Goal: Check status: Check status

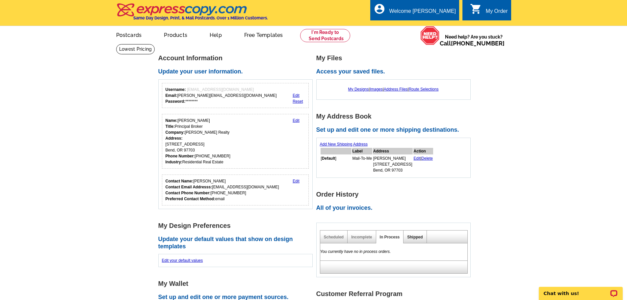
click at [413, 239] on link "Shipped" at bounding box center [414, 237] width 15 height 5
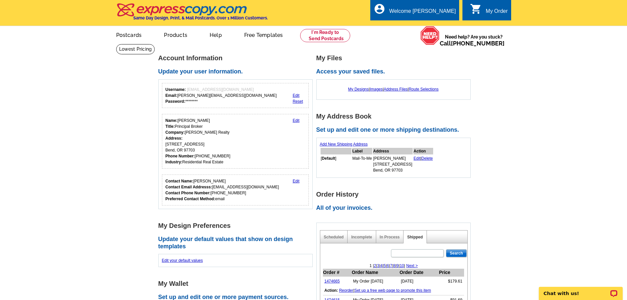
click at [94, 220] on main "Account Information Update your user information. Username: [EMAIL_ADDRESS][DOM…" at bounding box center [313, 303] width 627 height 519
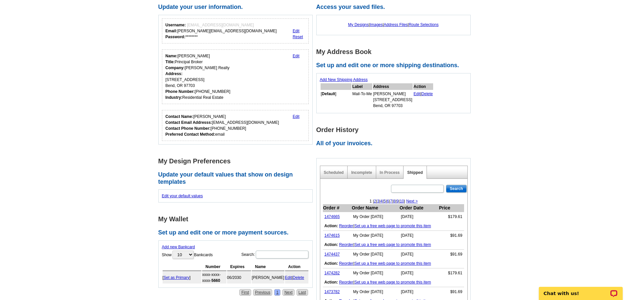
scroll to position [66, 0]
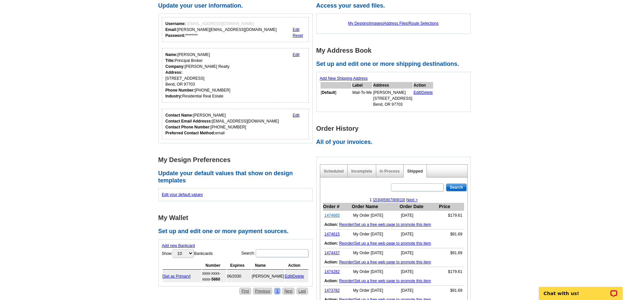
click at [333, 216] on link "1474665" at bounding box center [331, 215] width 15 height 5
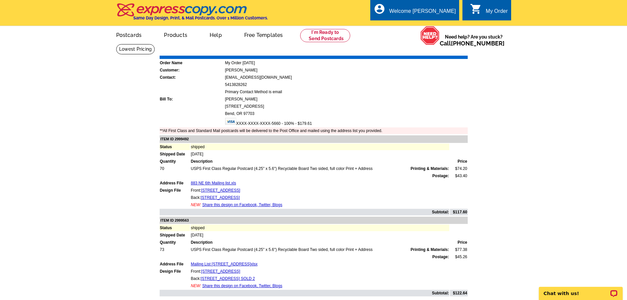
click at [442, 52] on link "Print Invoice" at bounding box center [451, 51] width 34 height 6
